Goal: Find contact information: Find contact information

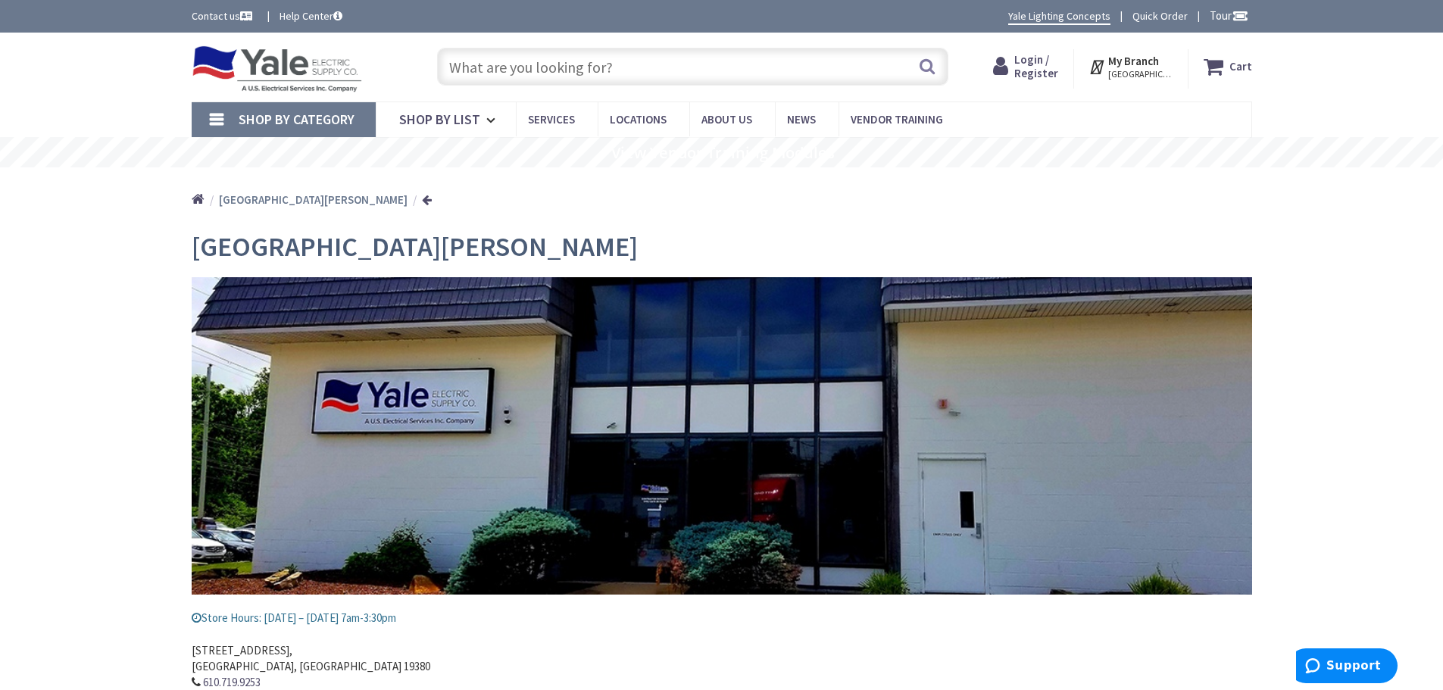
click at [229, 17] on link "Contact us" at bounding box center [224, 15] width 64 height 15
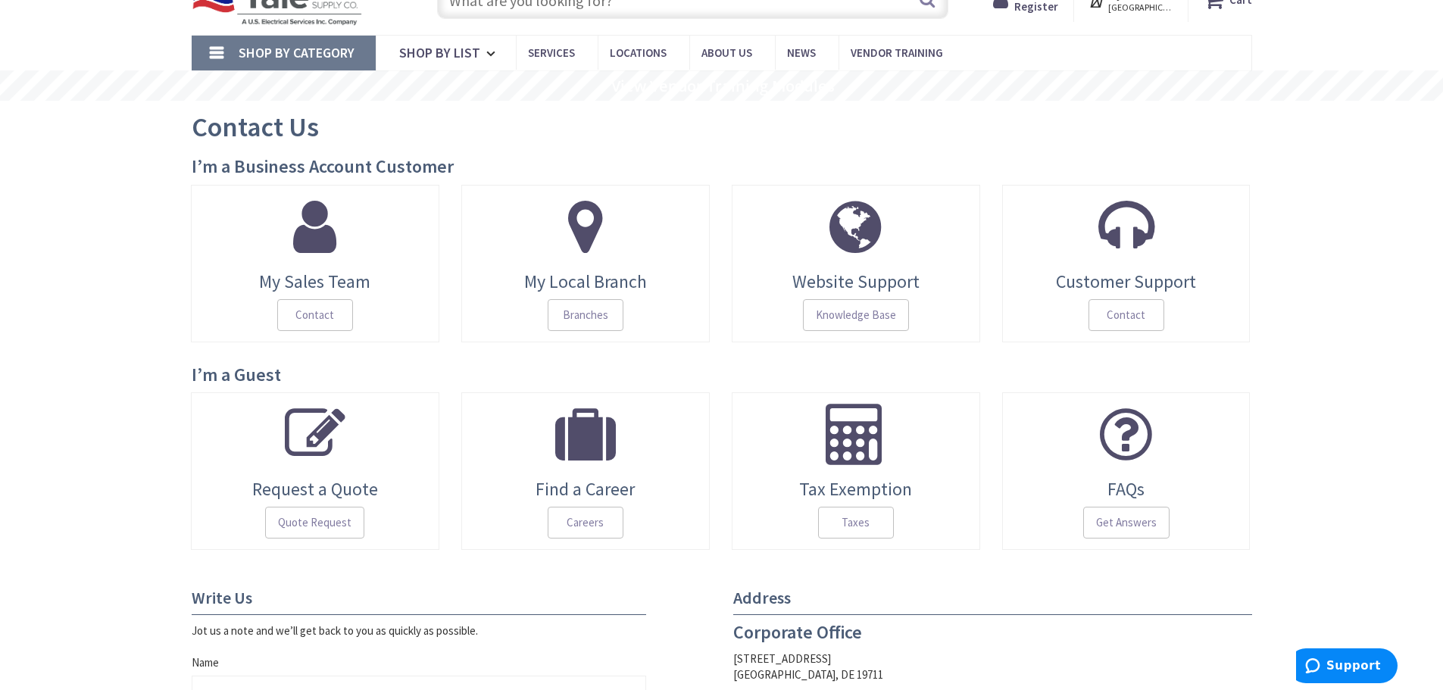
scroll to position [227, 0]
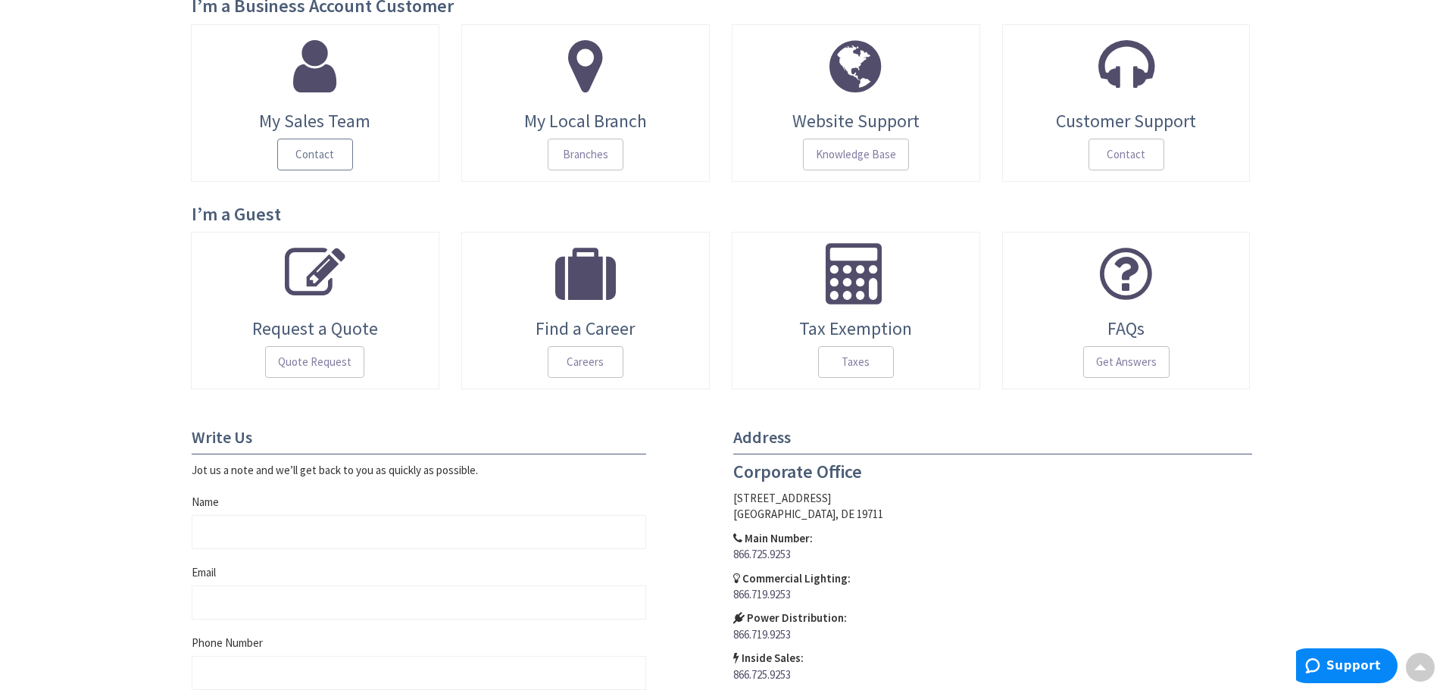
click at [306, 148] on span "Contact" at bounding box center [315, 155] width 76 height 32
